Goal: Communication & Community: Participate in discussion

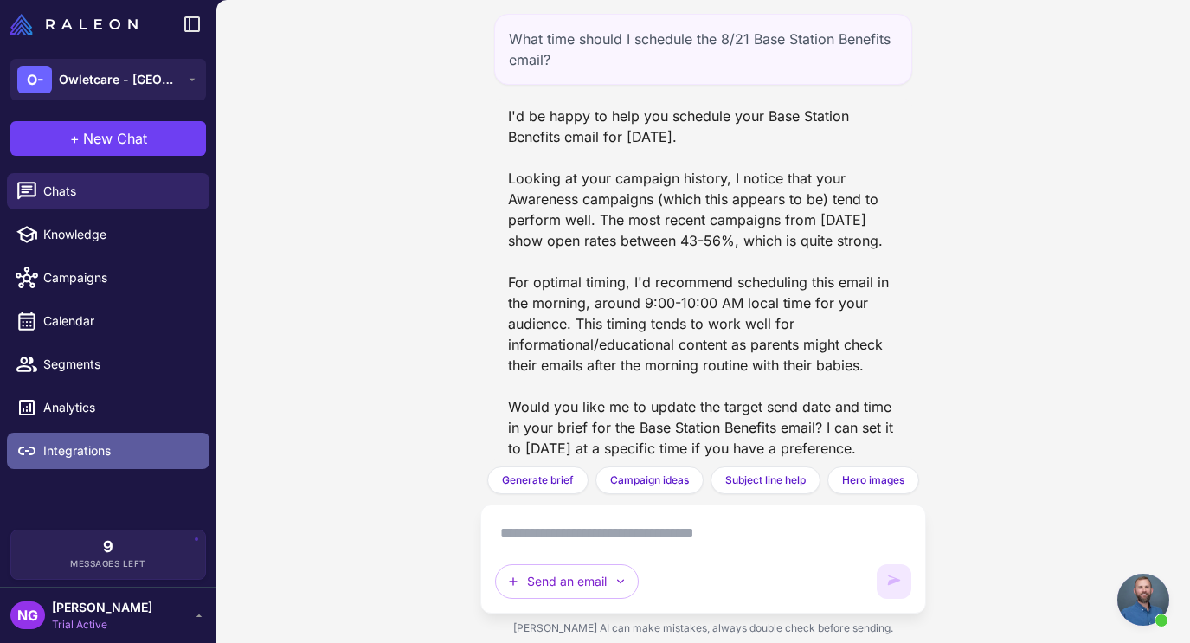
scroll to position [749, 0]
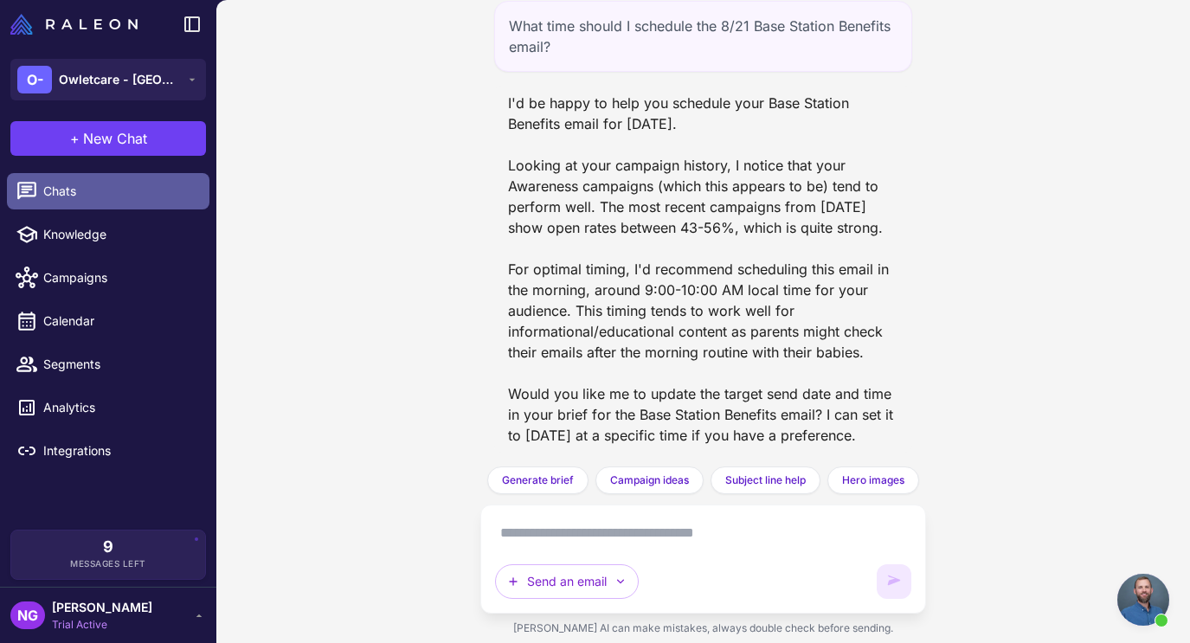
click at [127, 194] on span "Chats" at bounding box center [119, 191] width 152 height 19
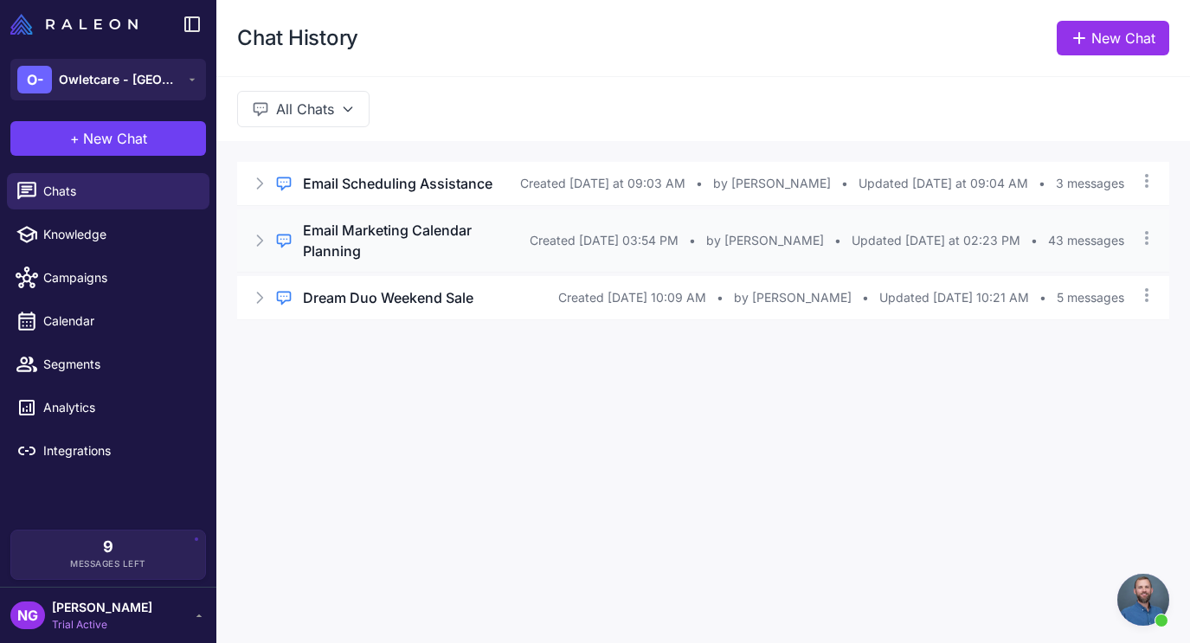
click at [389, 227] on h3 "Email Marketing Calendar Planning" at bounding box center [416, 241] width 227 height 42
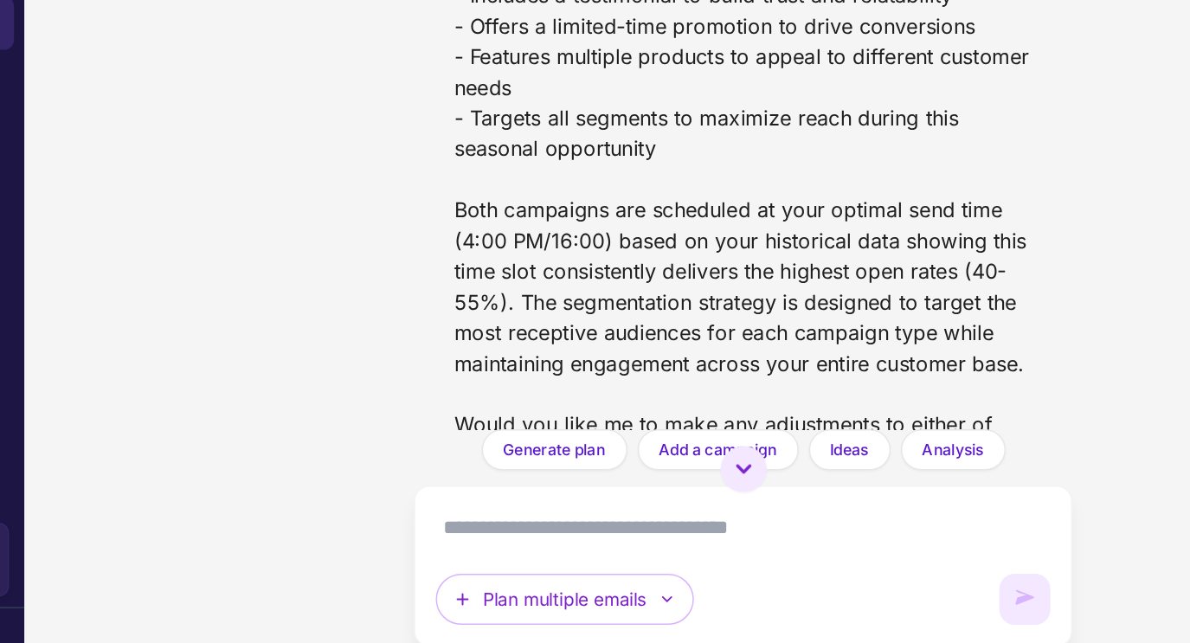
scroll to position [8909, 0]
